Goal: Browse casually

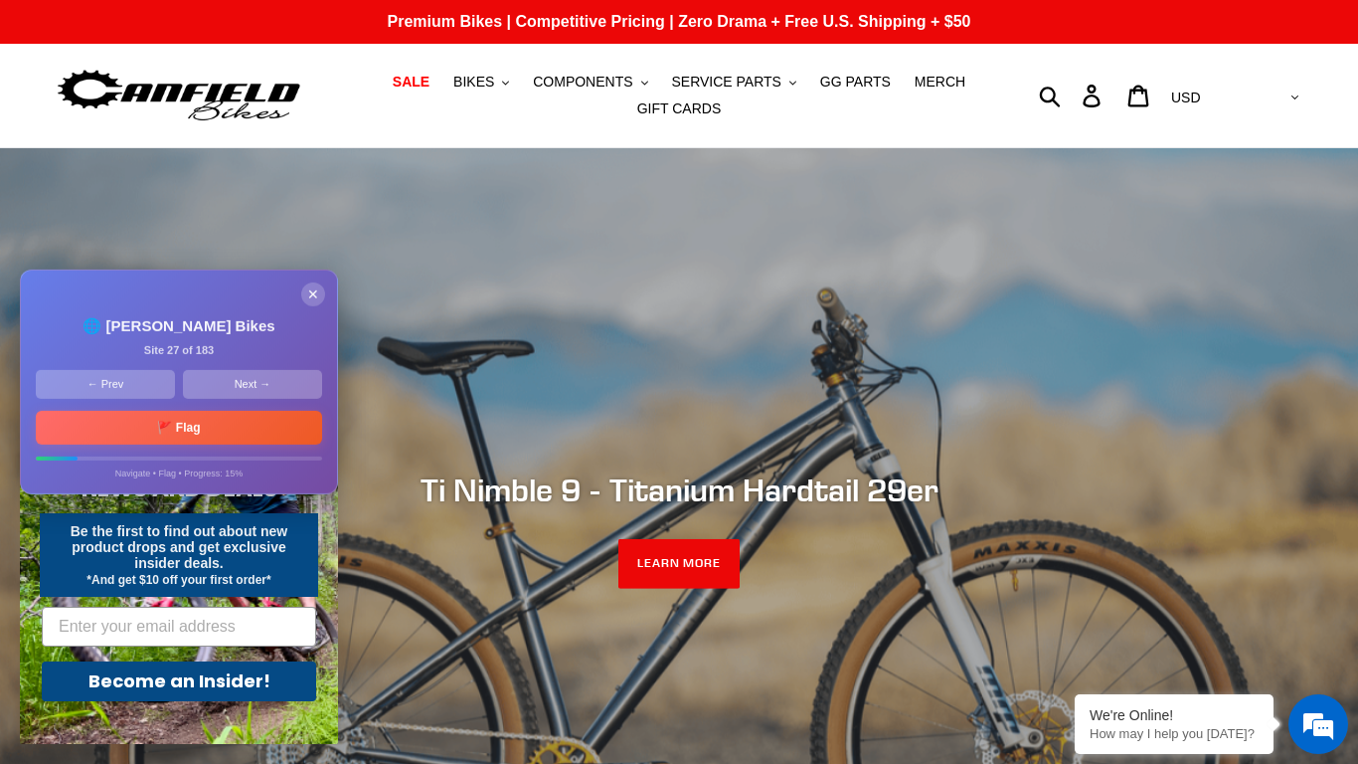
click at [0, 0] on x-citi-chrome-extension at bounding box center [0, 0] width 0 height 0
click at [243, 388] on button "Next →" at bounding box center [252, 384] width 139 height 29
